Goal: Check status

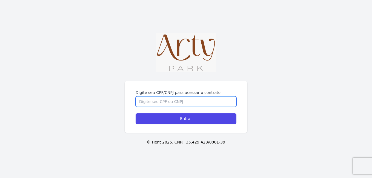
click at [200, 102] on input "Digite seu CPF/CNPJ para acessar o contrato" at bounding box center [186, 101] width 101 height 10
click at [197, 99] on input "Digite seu CPF/CNPJ para acessar o contrato" at bounding box center [186, 101] width 101 height 10
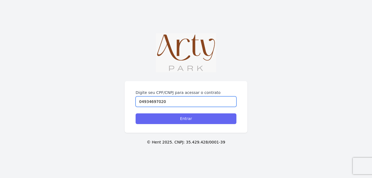
type input "04934697020"
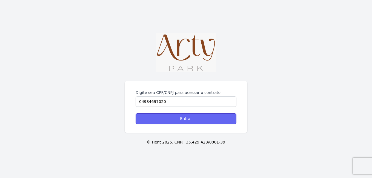
click at [189, 119] on input "Entrar" at bounding box center [186, 118] width 101 height 11
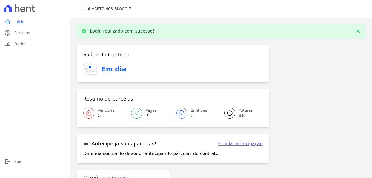
click at [142, 112] on link "Pagas 7" at bounding box center [150, 112] width 45 height 15
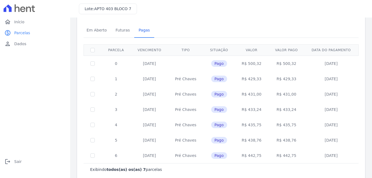
scroll to position [29, 0]
